Goal: Task Accomplishment & Management: Use online tool/utility

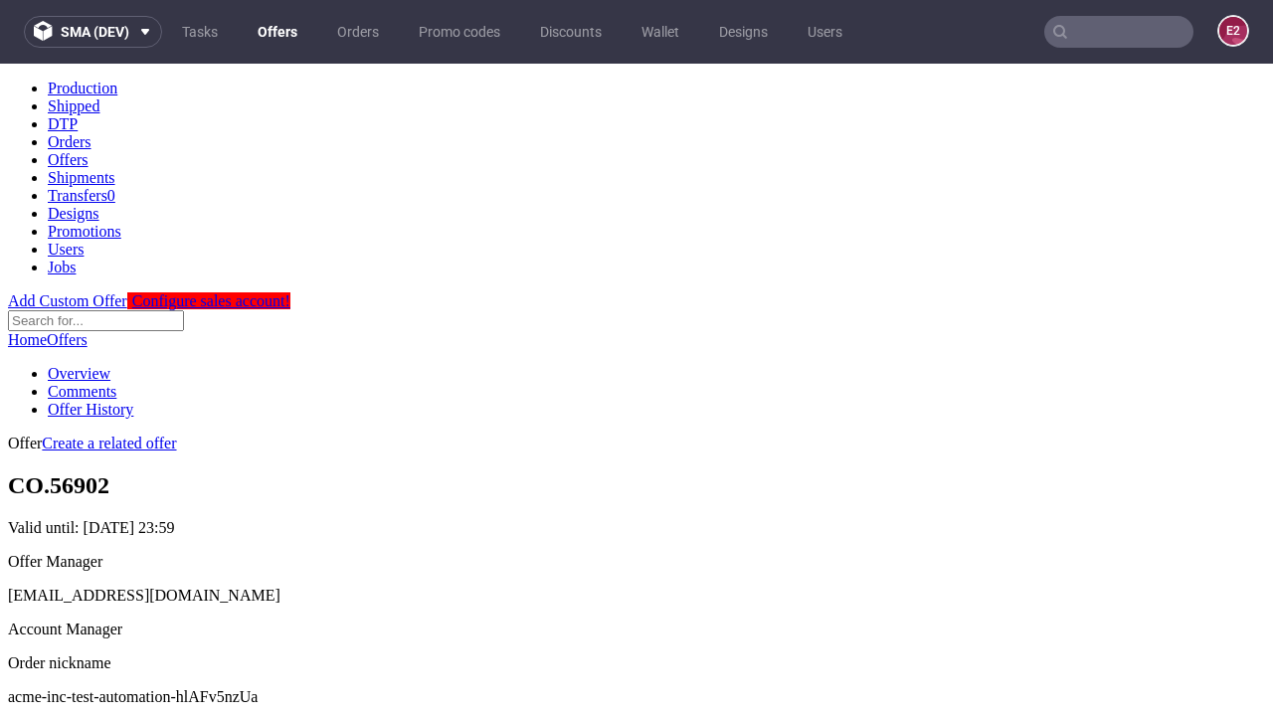
scroll to position [197, 0]
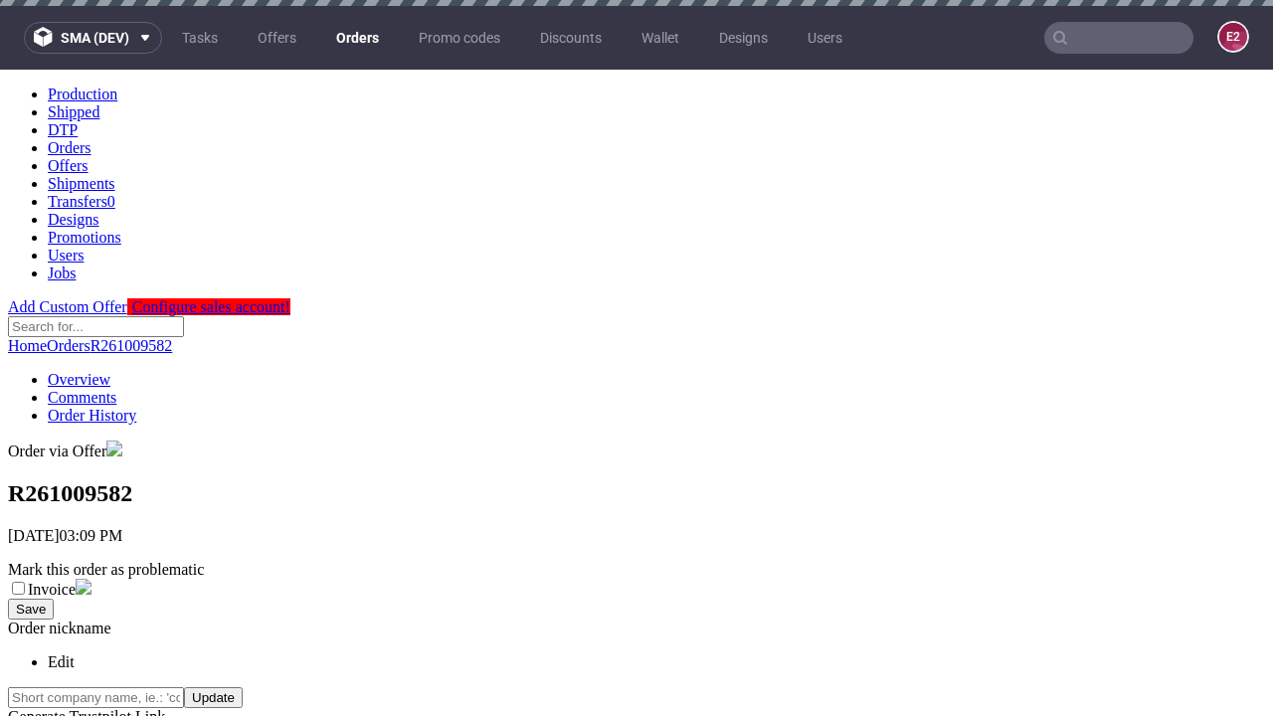
scroll to position [802, 0]
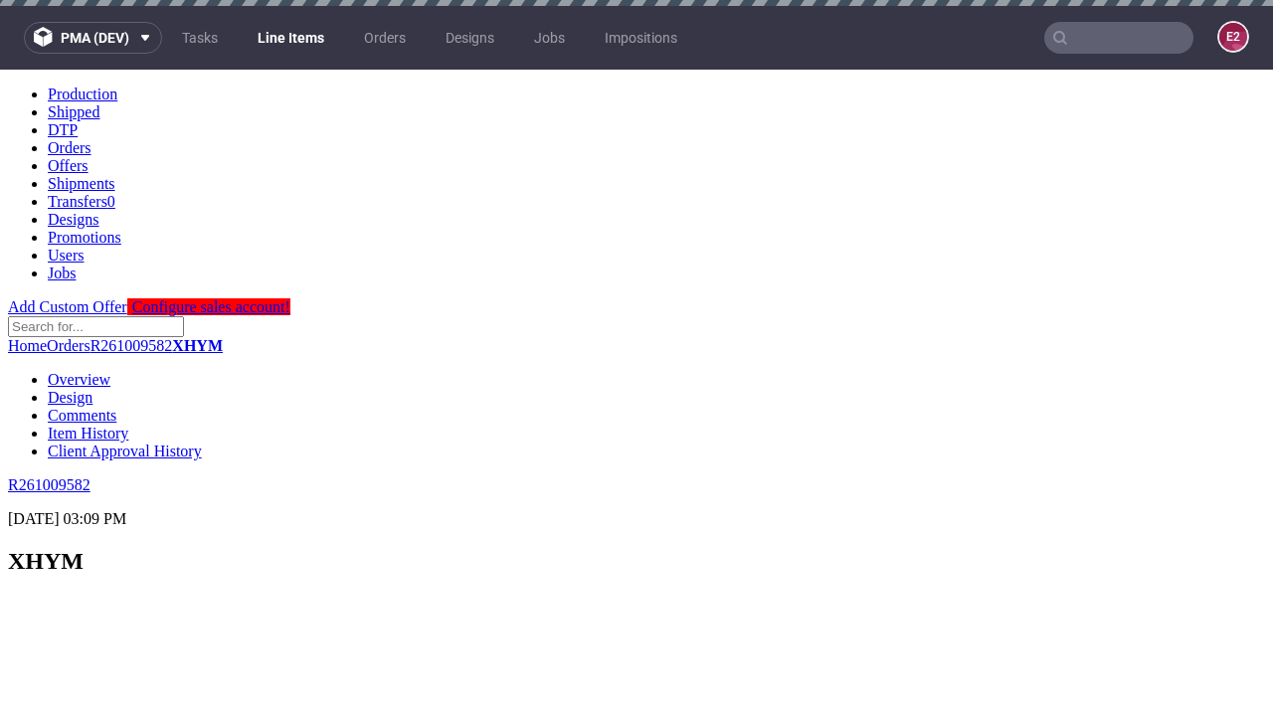
scroll to position [2532, 0]
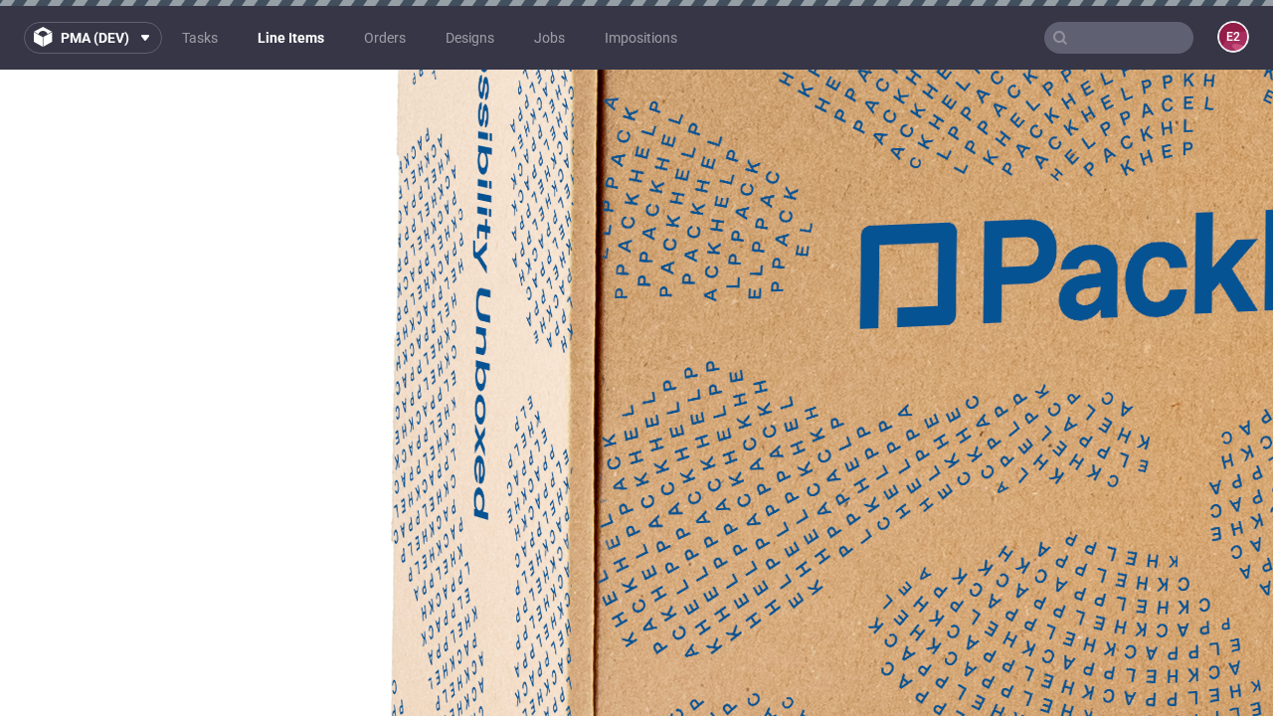
select select "accepted"
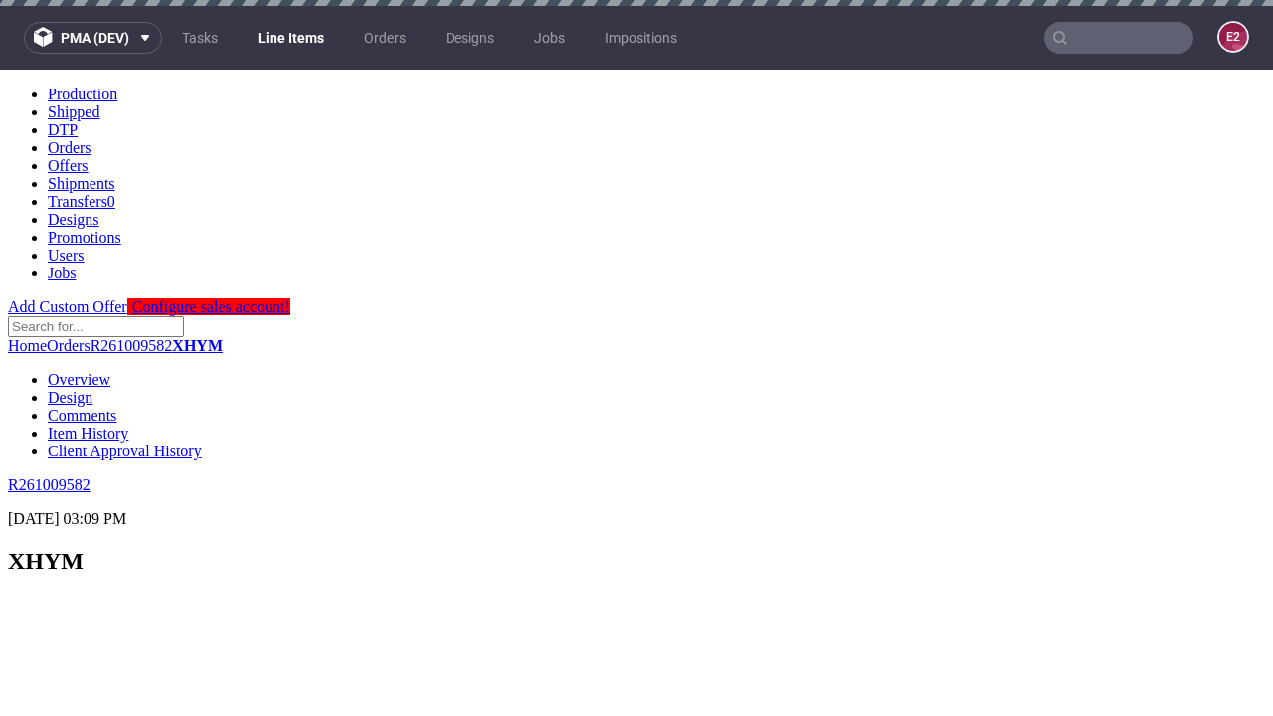
scroll to position [3388, 0]
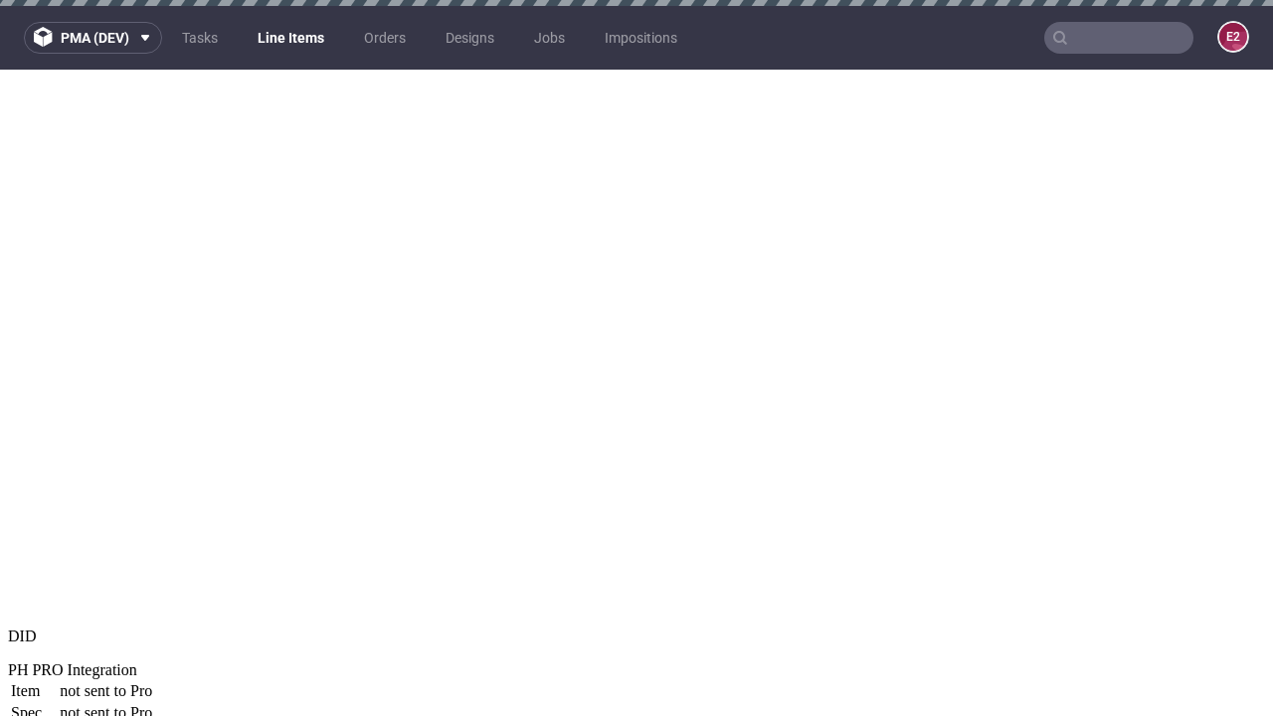
select select "received"
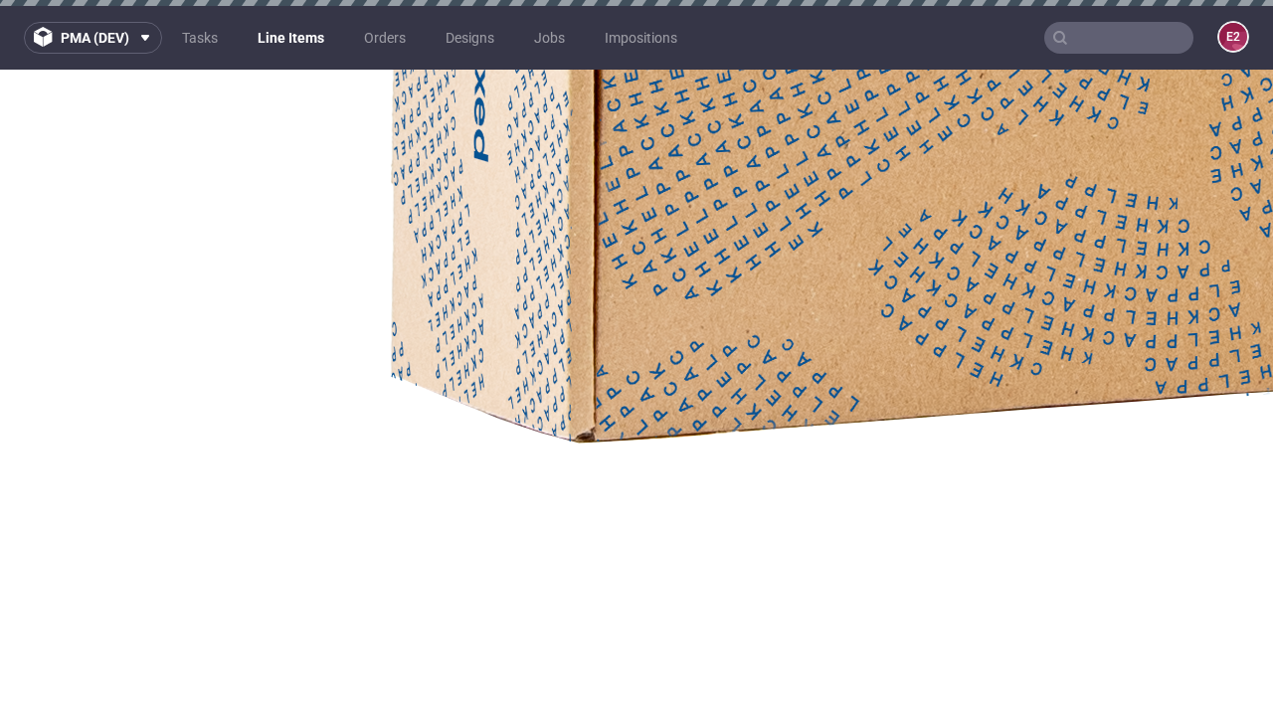
select select "accepted_dtp_issue_reprint"
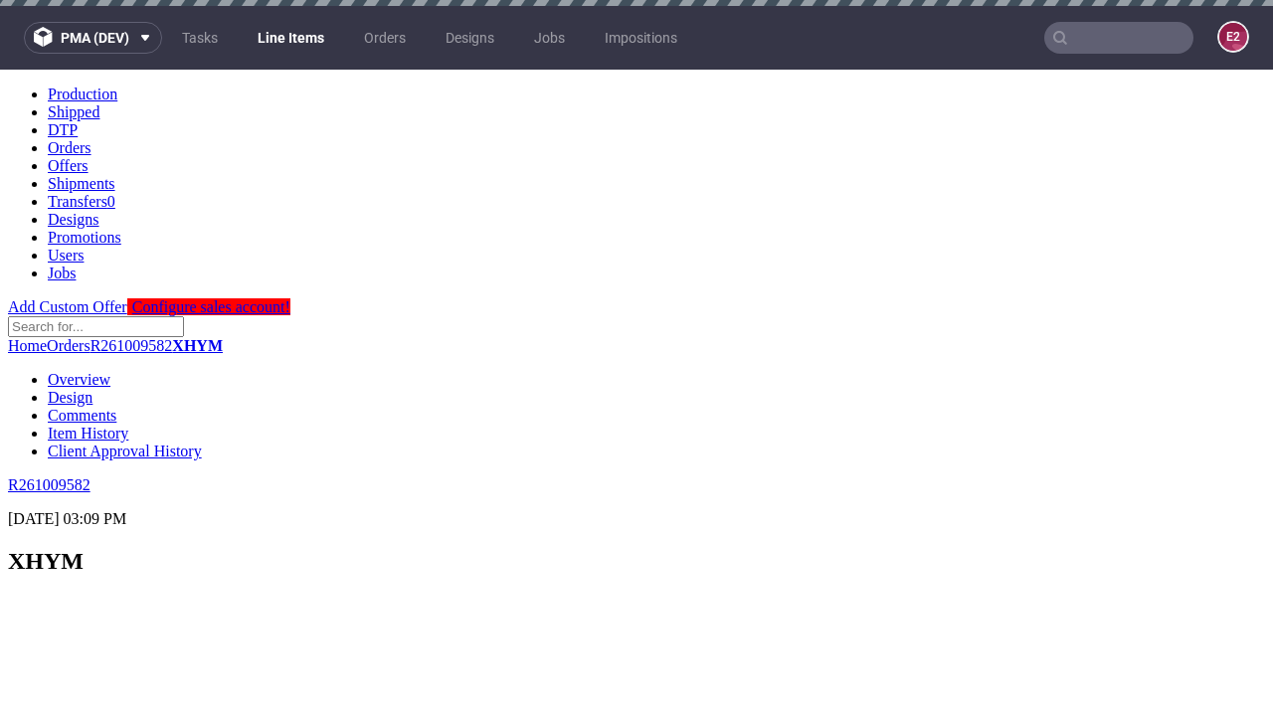
scroll to position [3543, 0]
